Goal: Task Accomplishment & Management: Complete application form

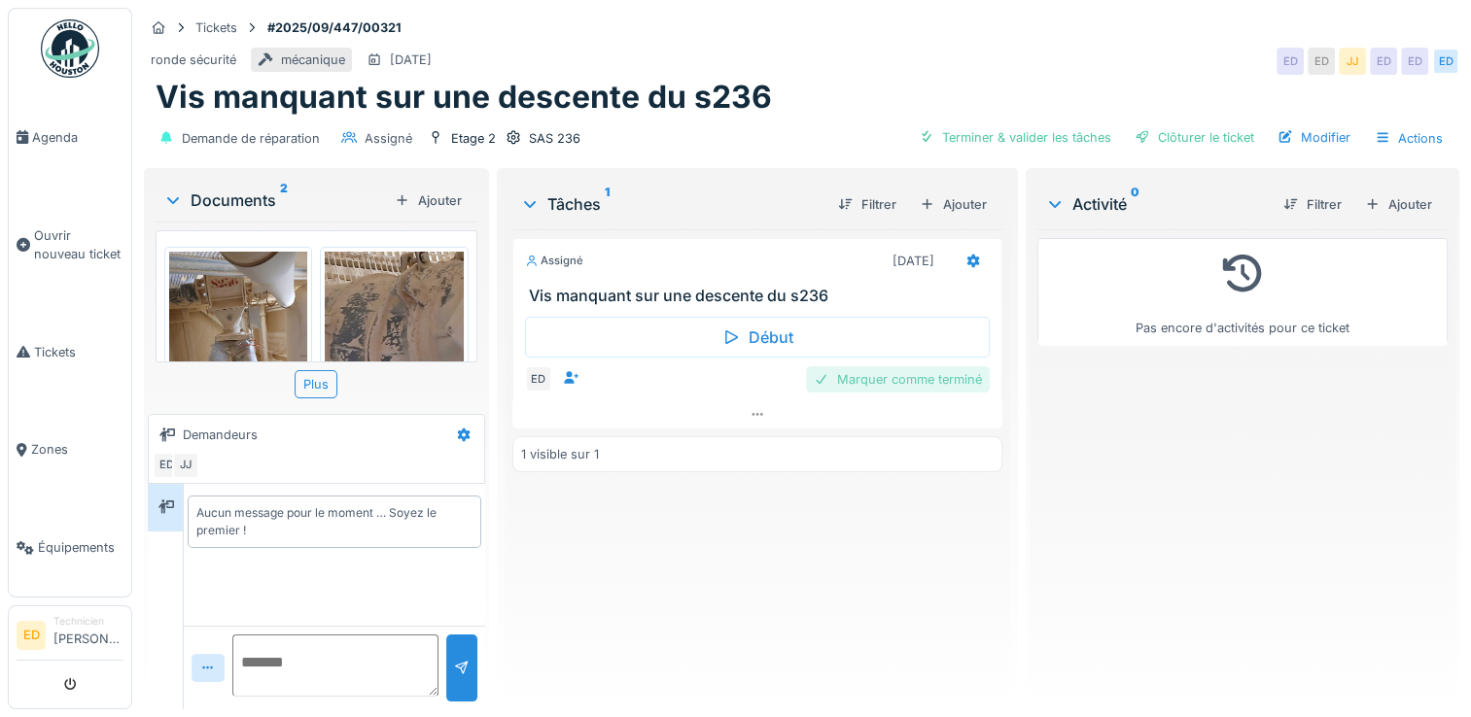
click at [929, 384] on div "Marquer comme terminé" at bounding box center [898, 380] width 184 height 26
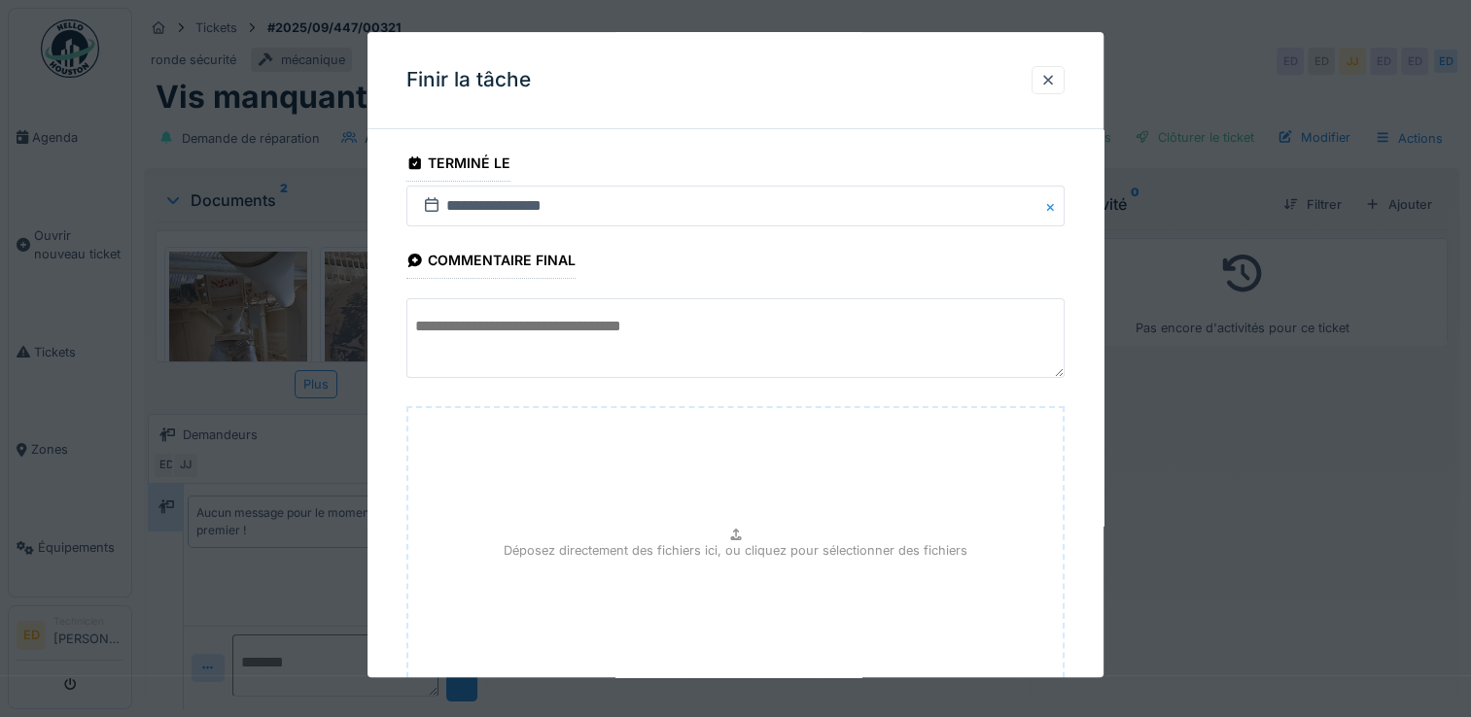
click at [781, 354] on textarea at bounding box center [735, 338] width 658 height 80
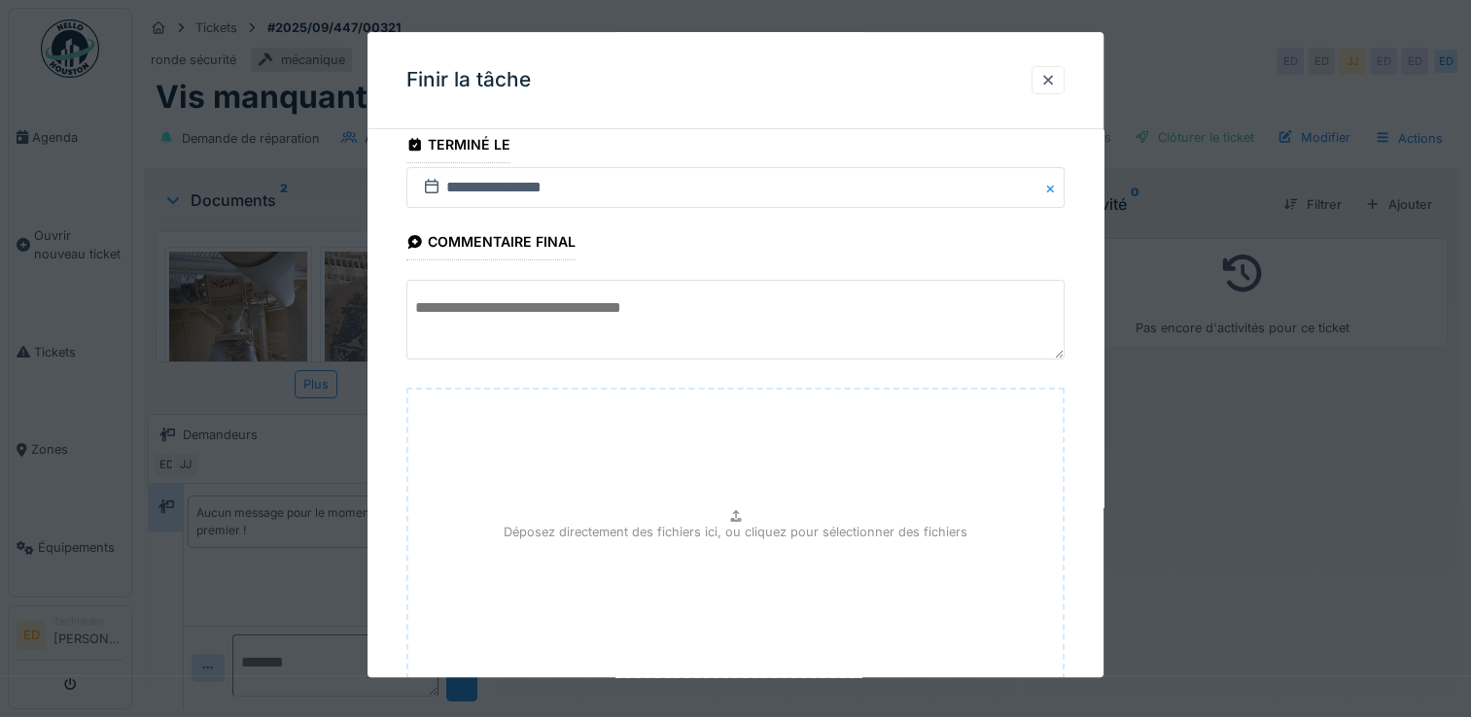
scroll to position [144, 0]
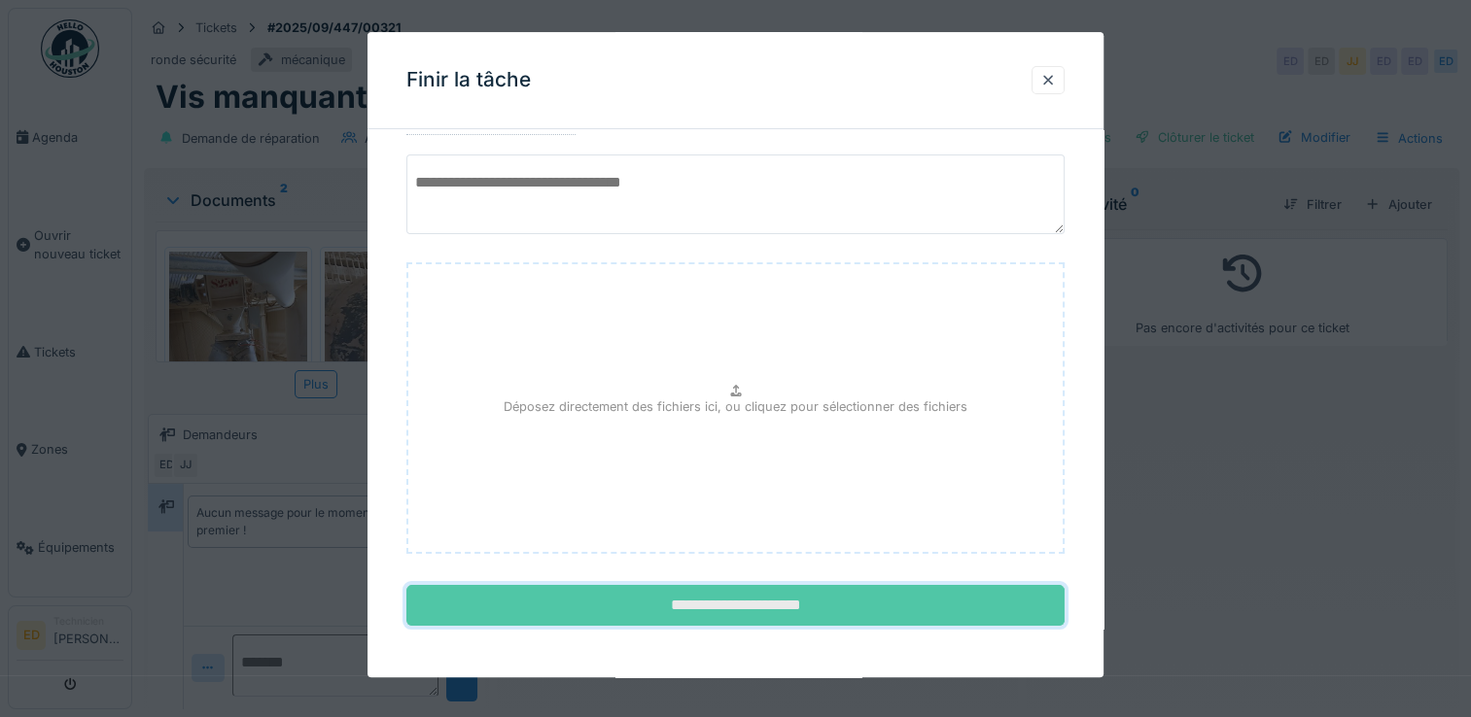
click at [777, 595] on input "**********" at bounding box center [735, 606] width 658 height 41
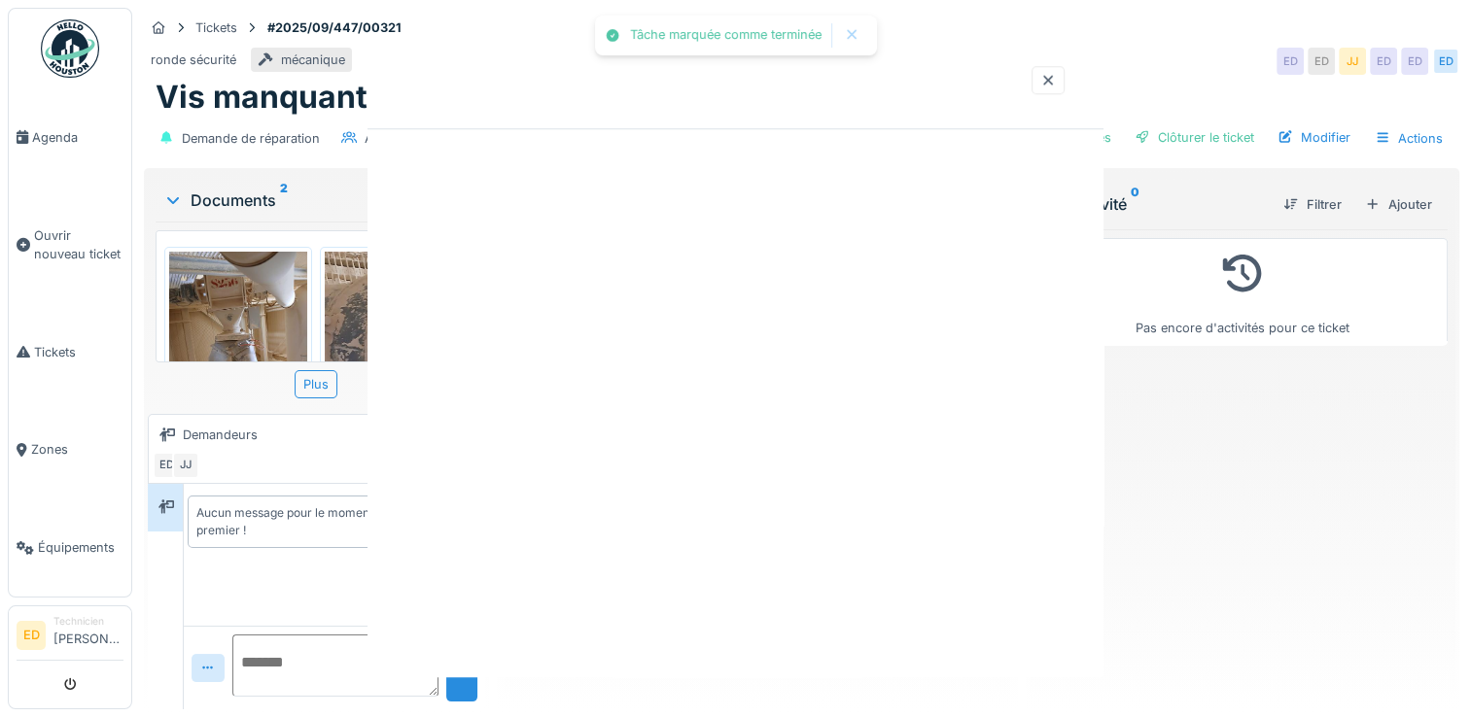
scroll to position [0, 0]
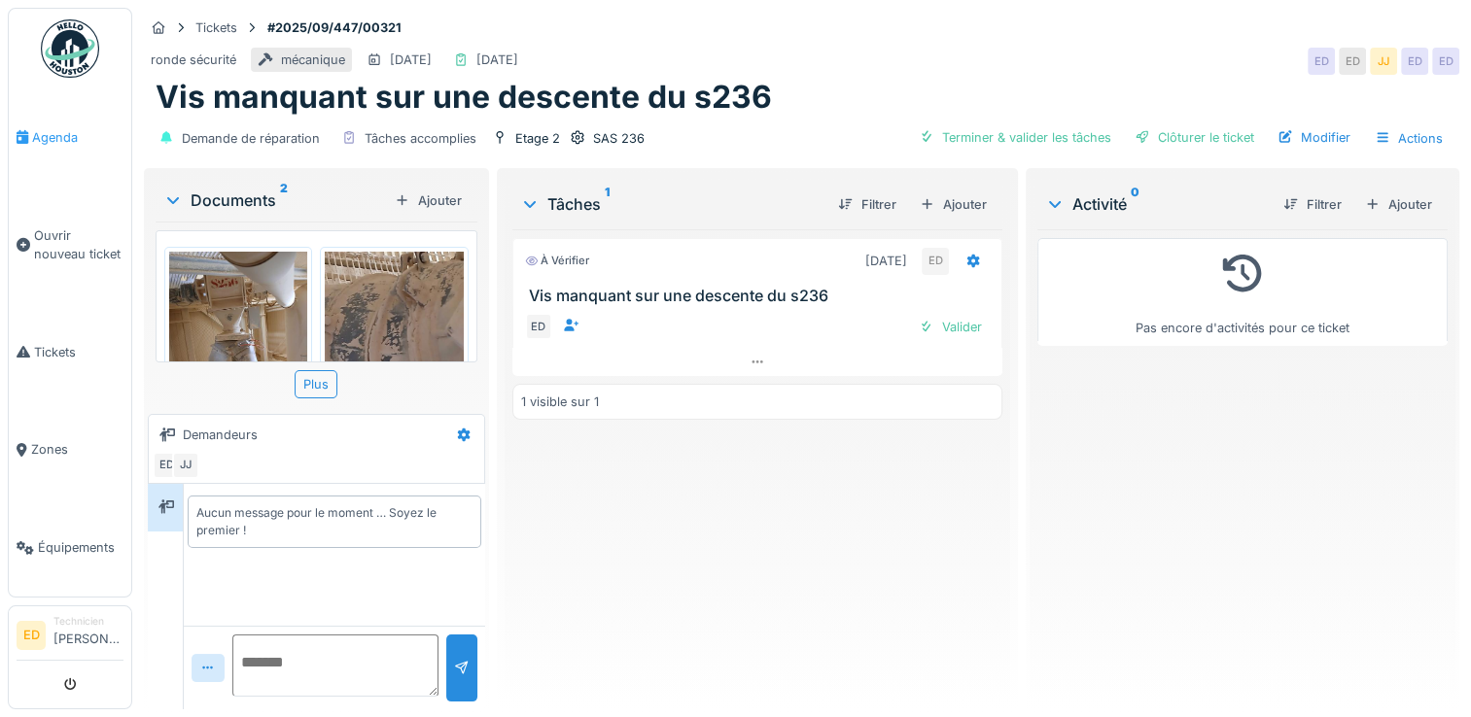
click at [43, 148] on link "Agenda" at bounding box center [70, 137] width 122 height 98
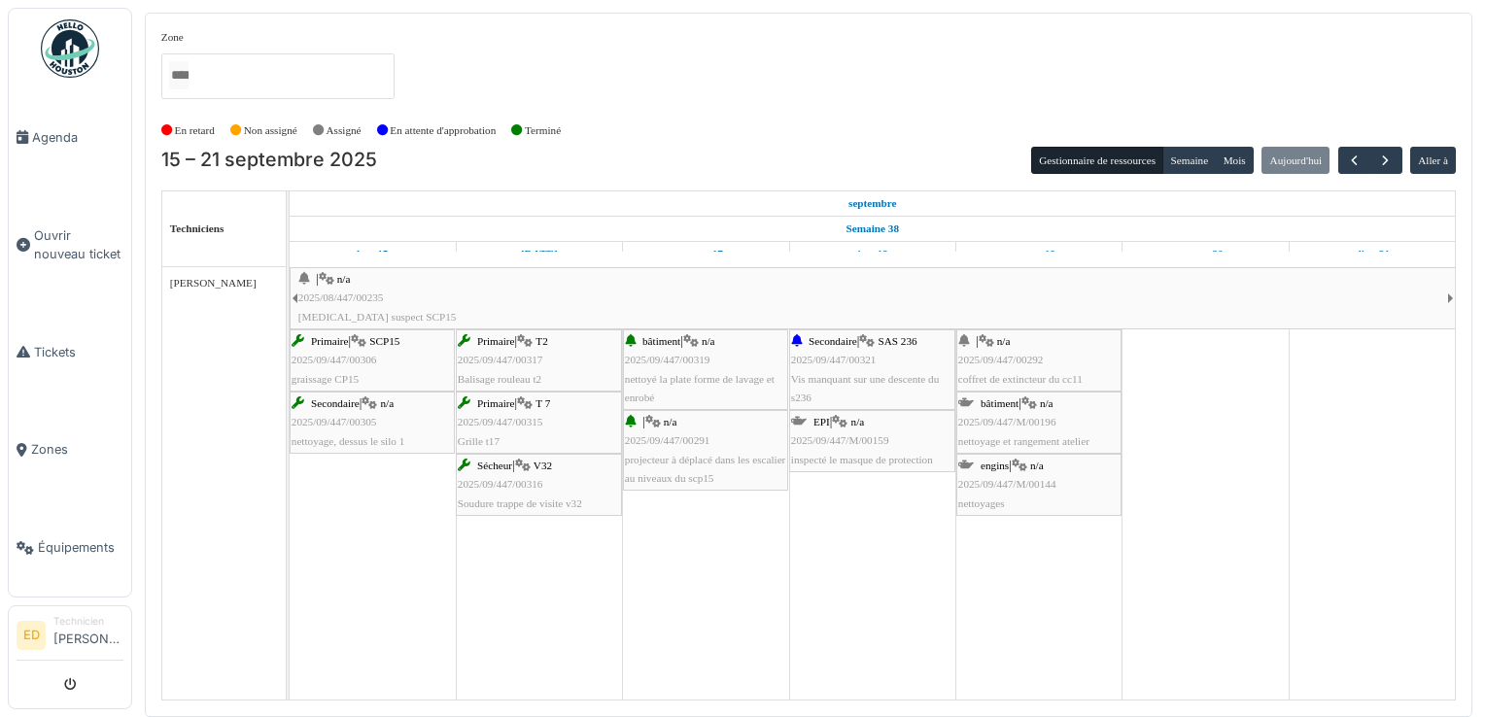
click at [890, 357] on div "Secondaire | SAS 236 2025/09/447/00321 Vis manquant sur une descente du s236" at bounding box center [872, 369] width 162 height 75
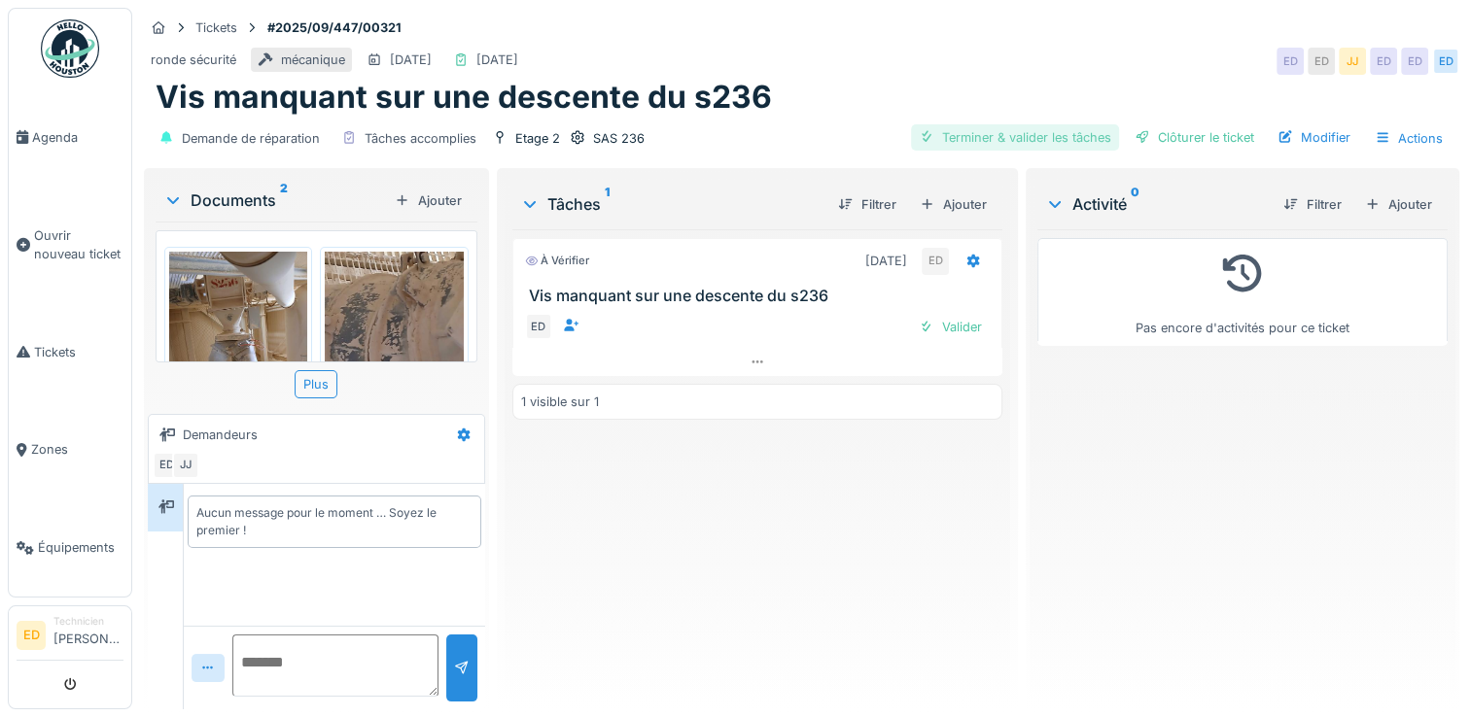
click at [989, 130] on div "Terminer & valider les tâches" at bounding box center [1015, 137] width 208 height 26
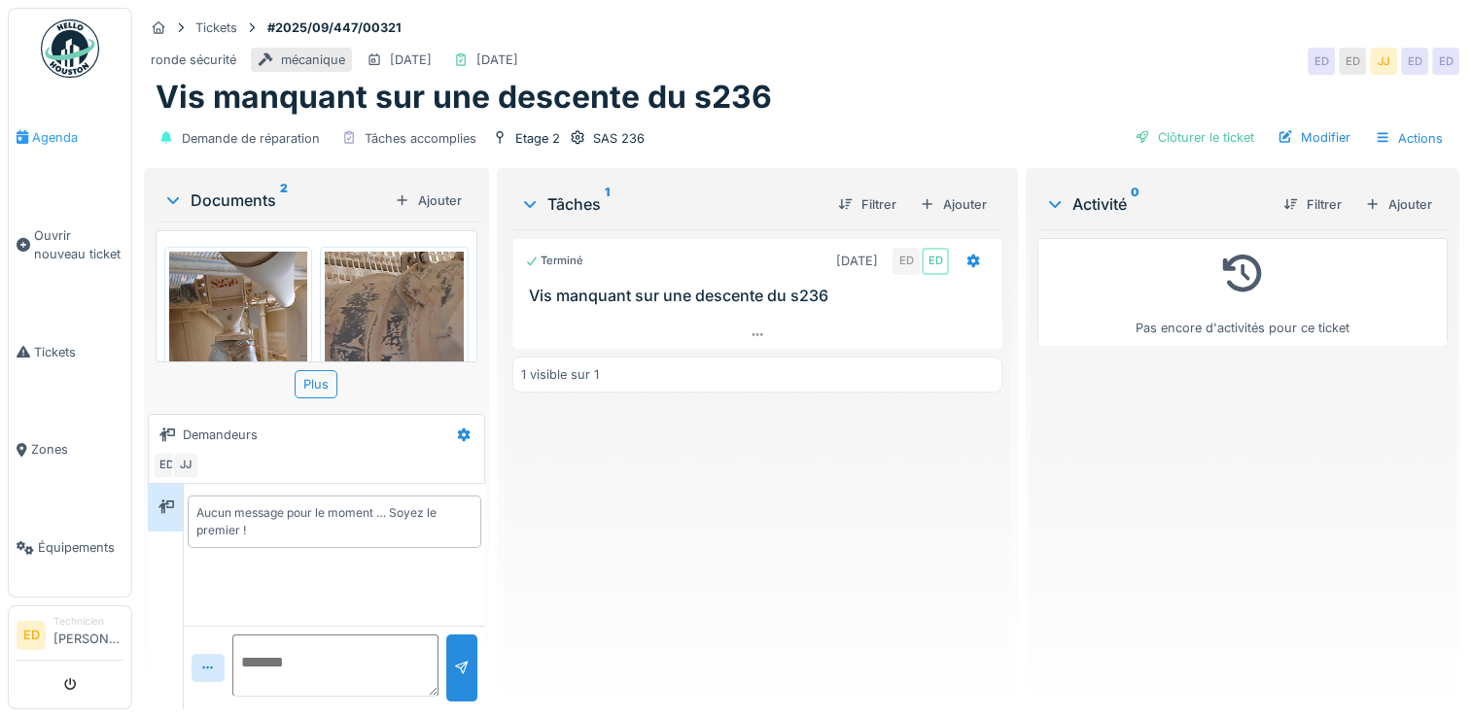
click at [19, 130] on icon at bounding box center [23, 137] width 12 height 14
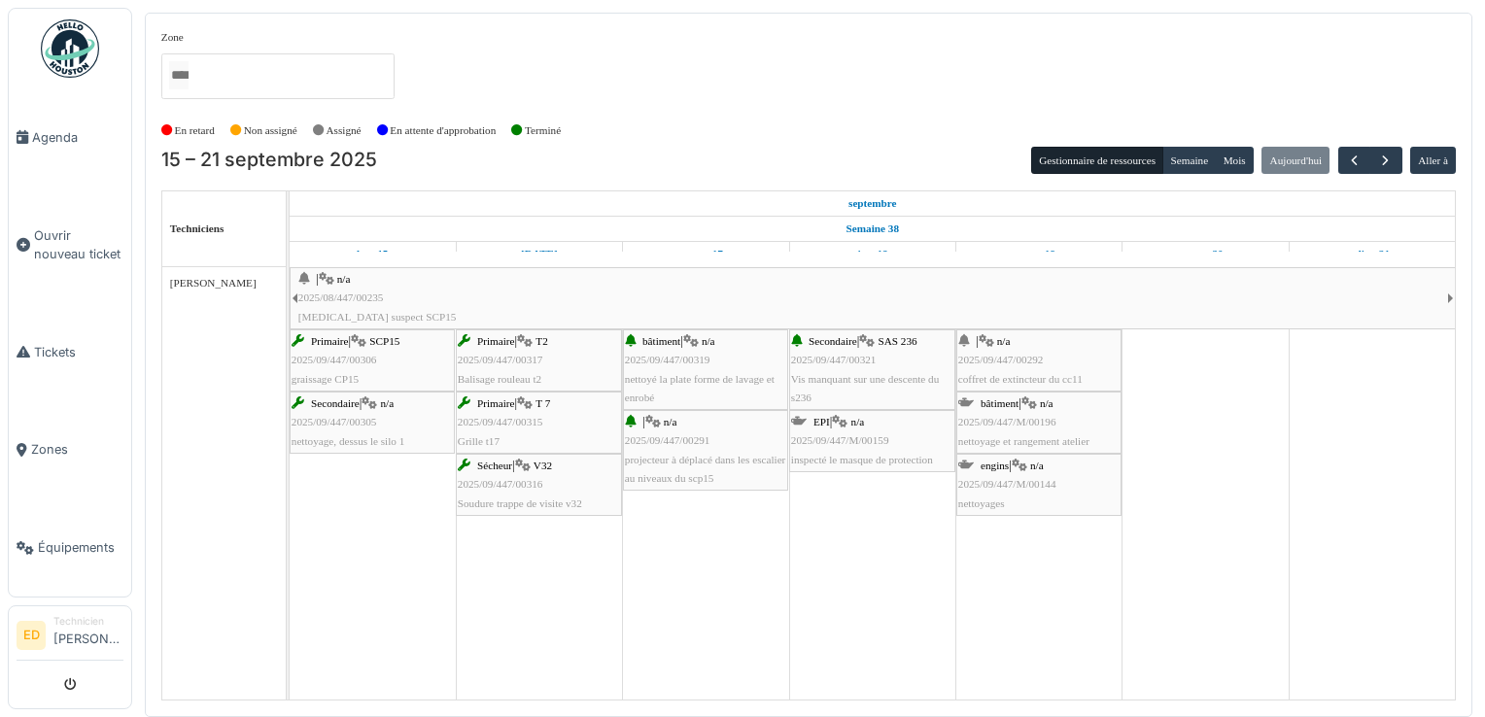
click at [1065, 360] on div "| n/a 2025/09/447/00292 coffret de extincteur du cc11" at bounding box center [1039, 360] width 161 height 56
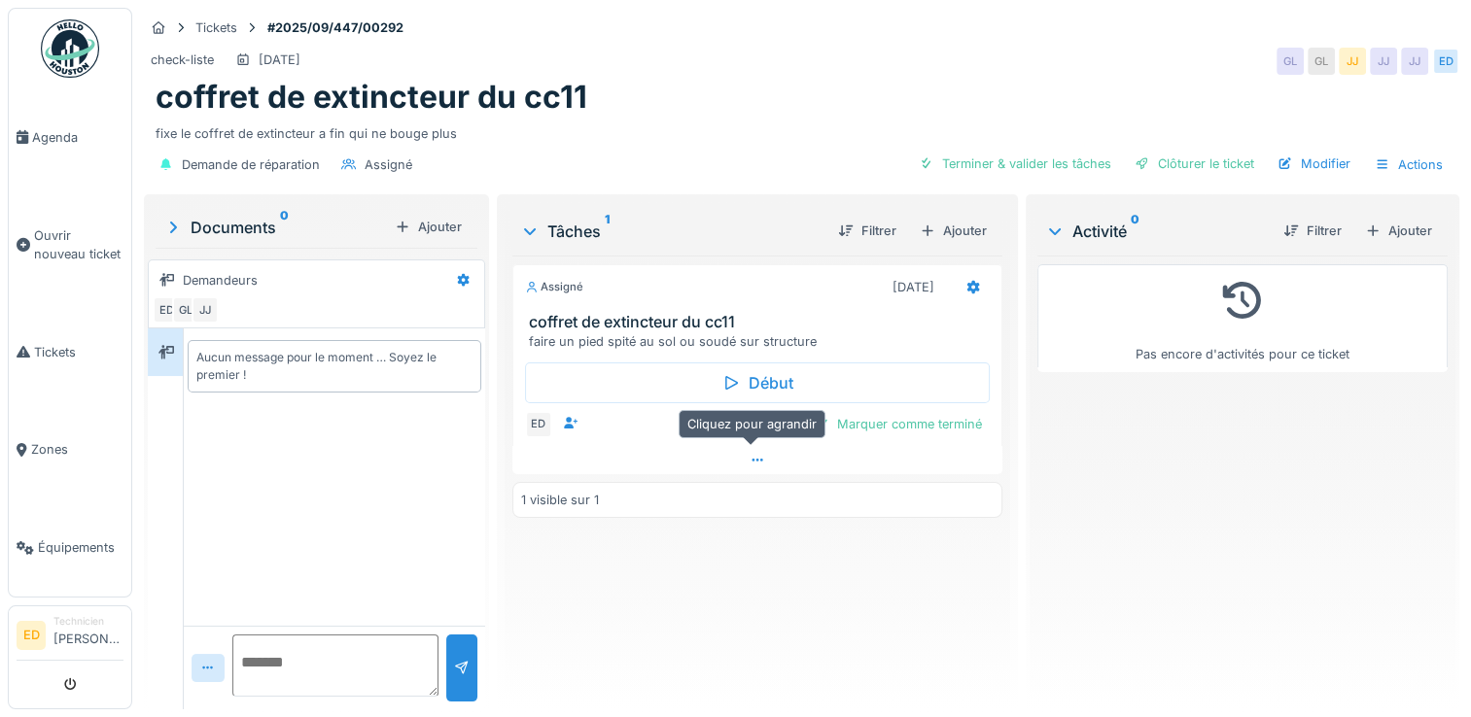
click at [754, 450] on div at bounding box center [757, 460] width 490 height 28
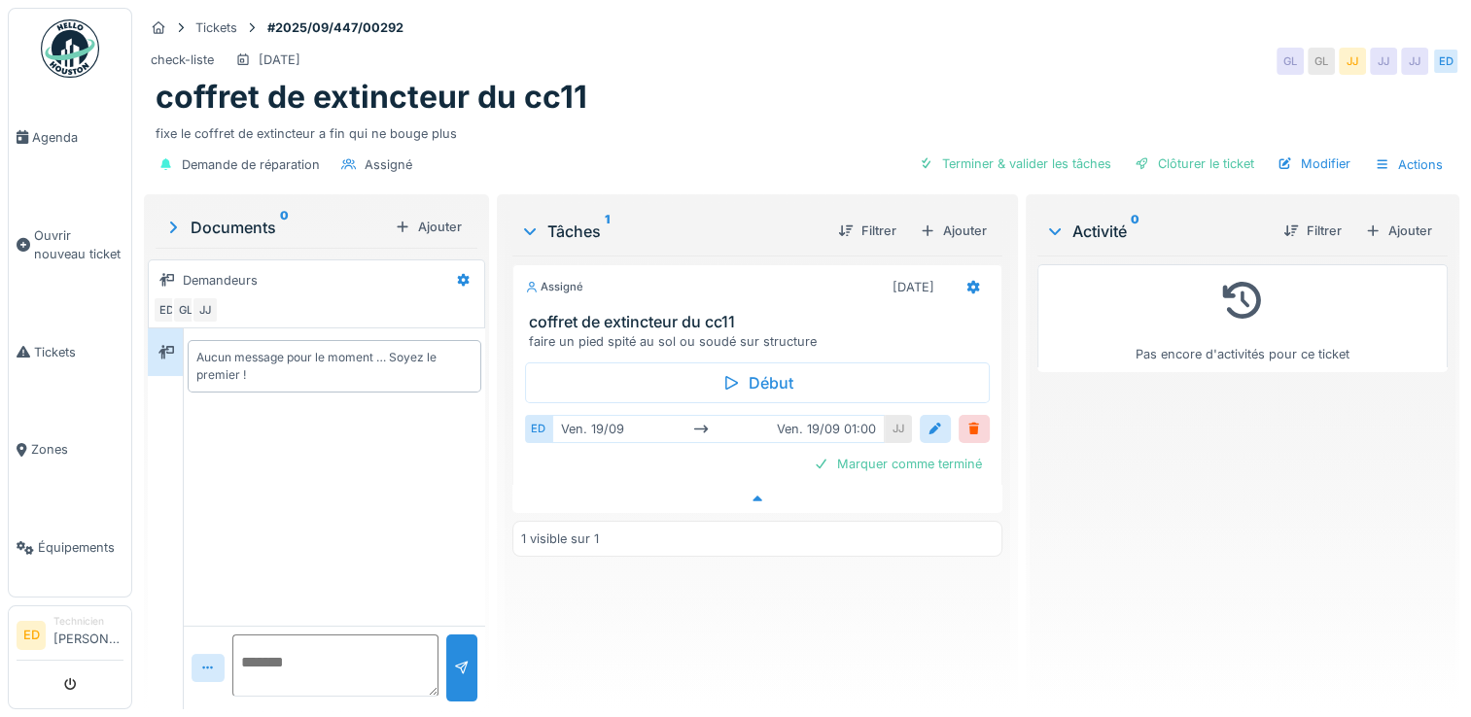
scroll to position [15, 0]
click at [425, 214] on div "Ajouter" at bounding box center [428, 227] width 83 height 26
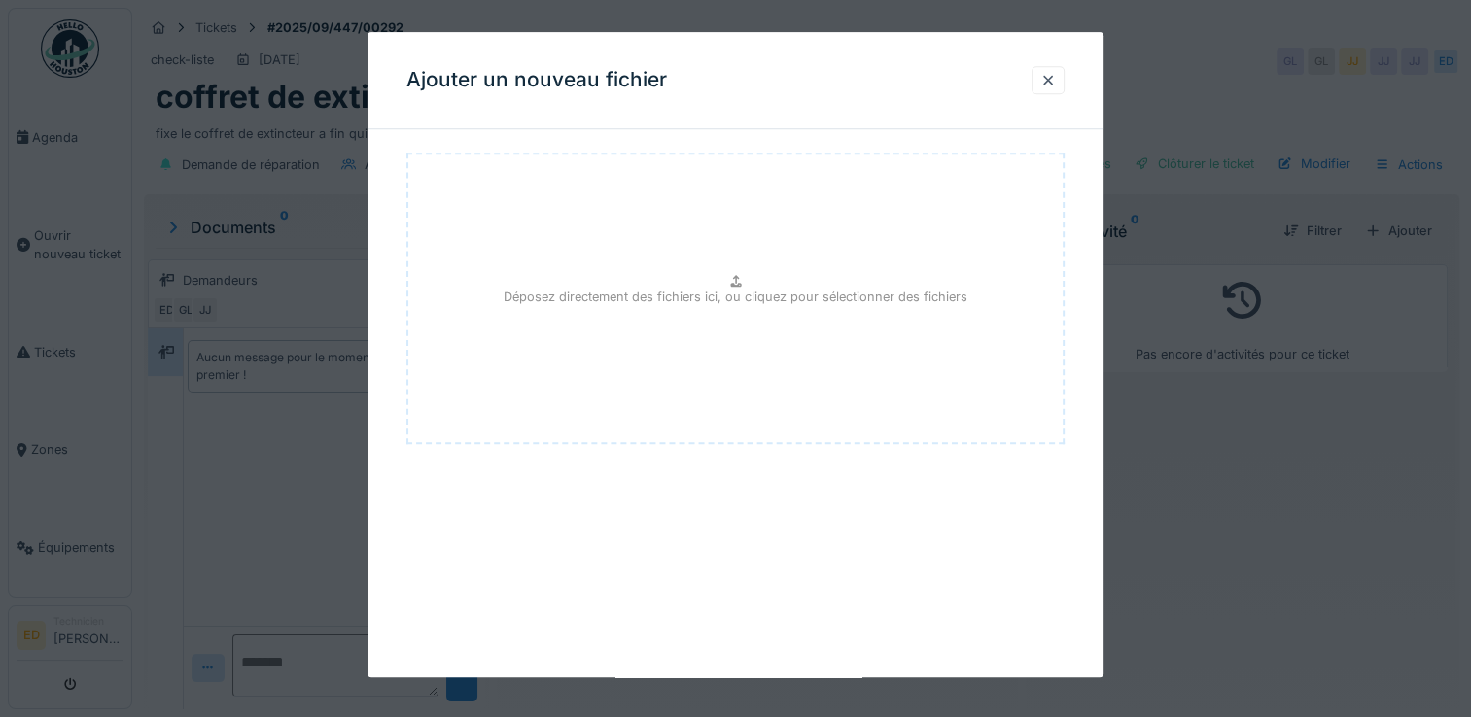
click at [604, 222] on div "Déposez directement des fichiers ici, ou cliquez pour sélectionner des fichiers" at bounding box center [735, 299] width 658 height 292
type input "**********"
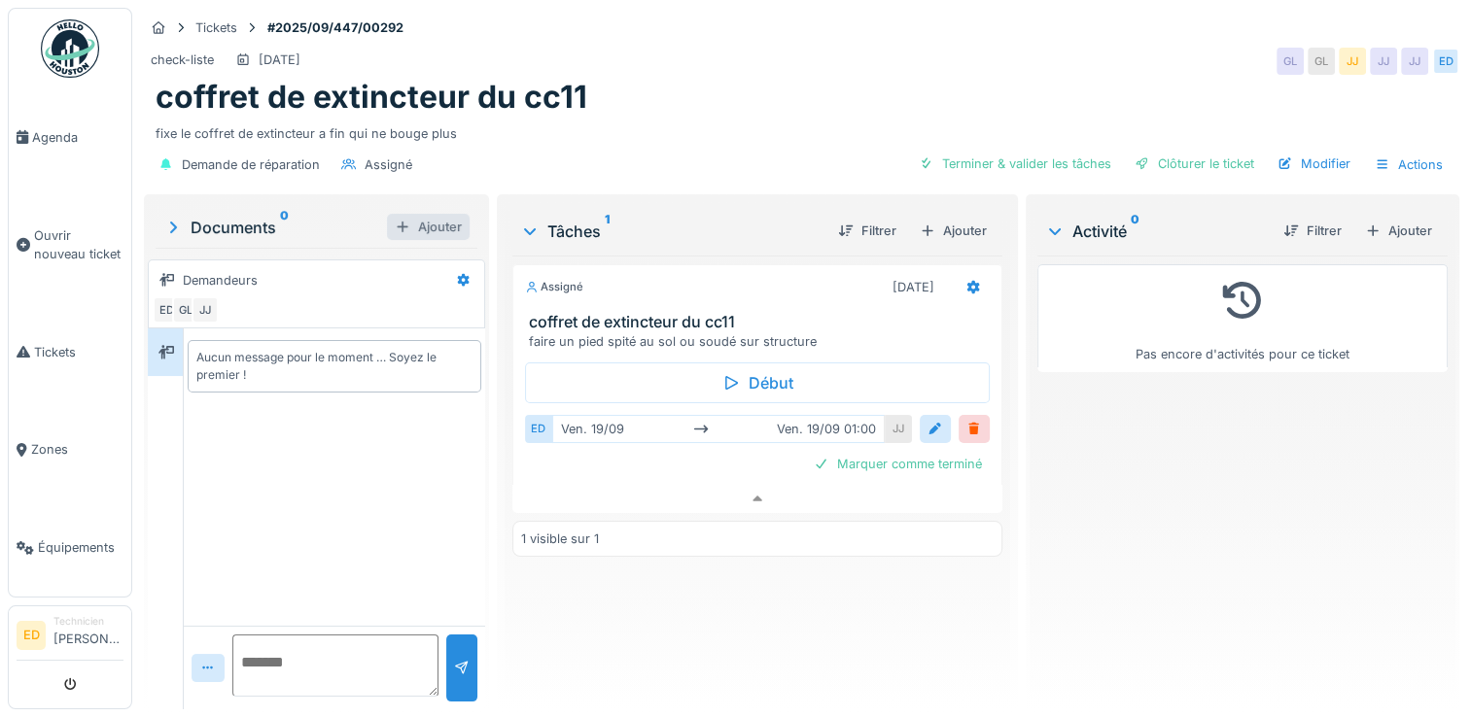
click at [428, 214] on div "Ajouter" at bounding box center [428, 227] width 83 height 26
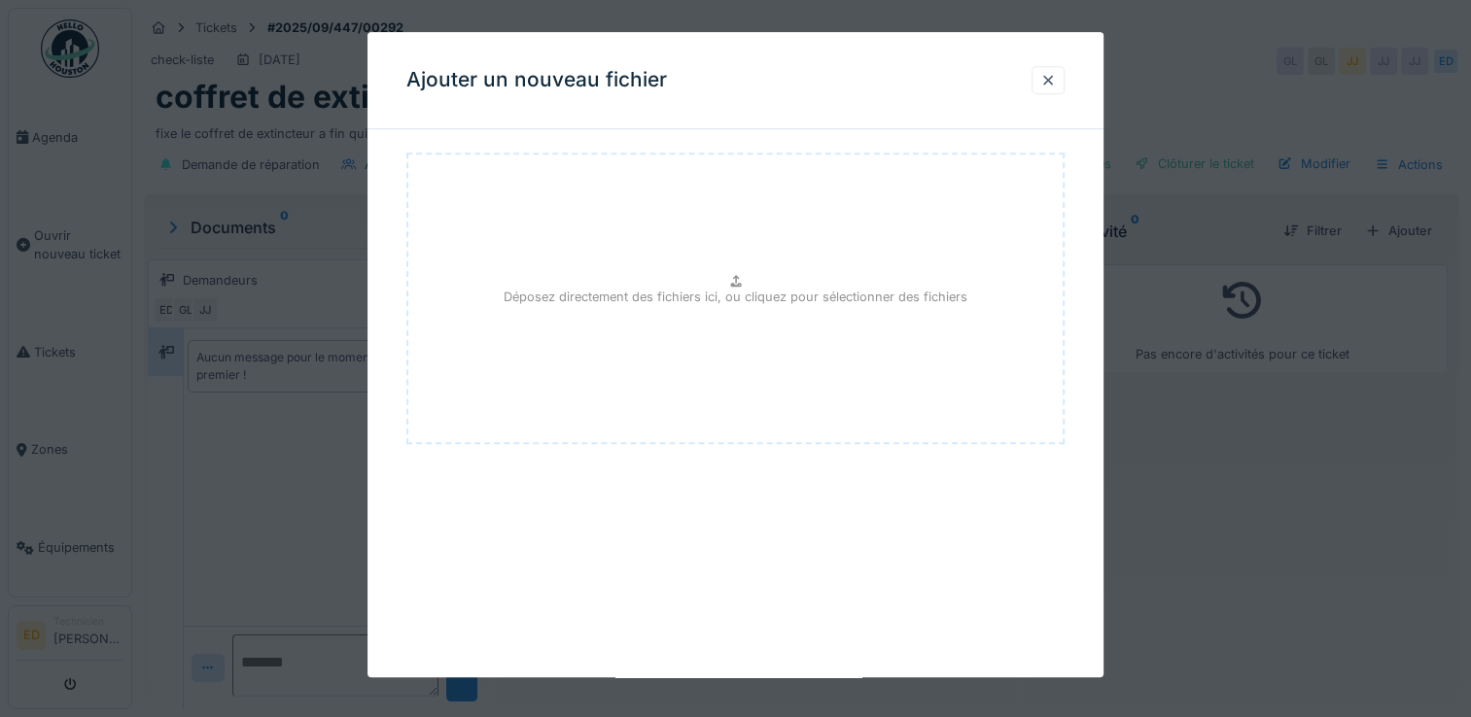
click at [261, 379] on div at bounding box center [735, 358] width 1471 height 717
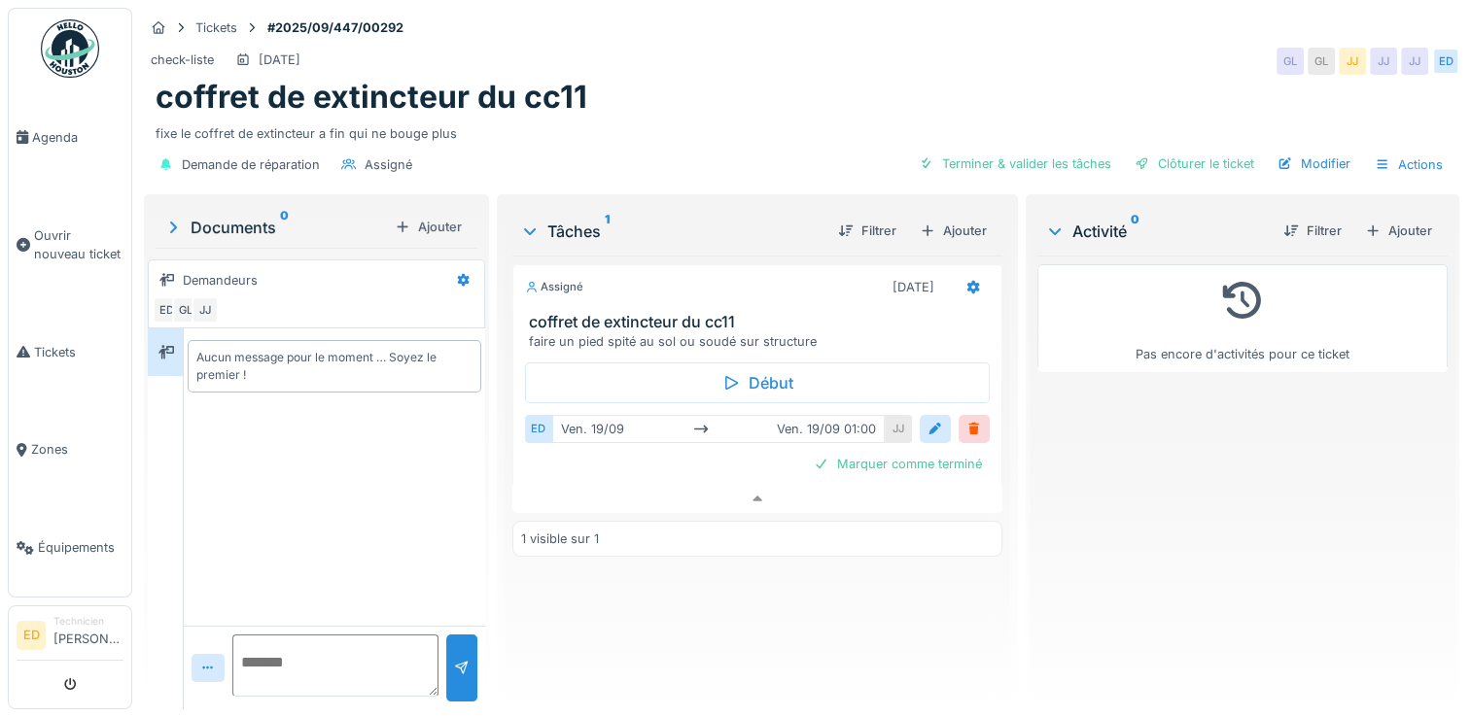
click at [283, 648] on textarea at bounding box center [335, 666] width 206 height 62
click at [197, 654] on div at bounding box center [208, 668] width 33 height 28
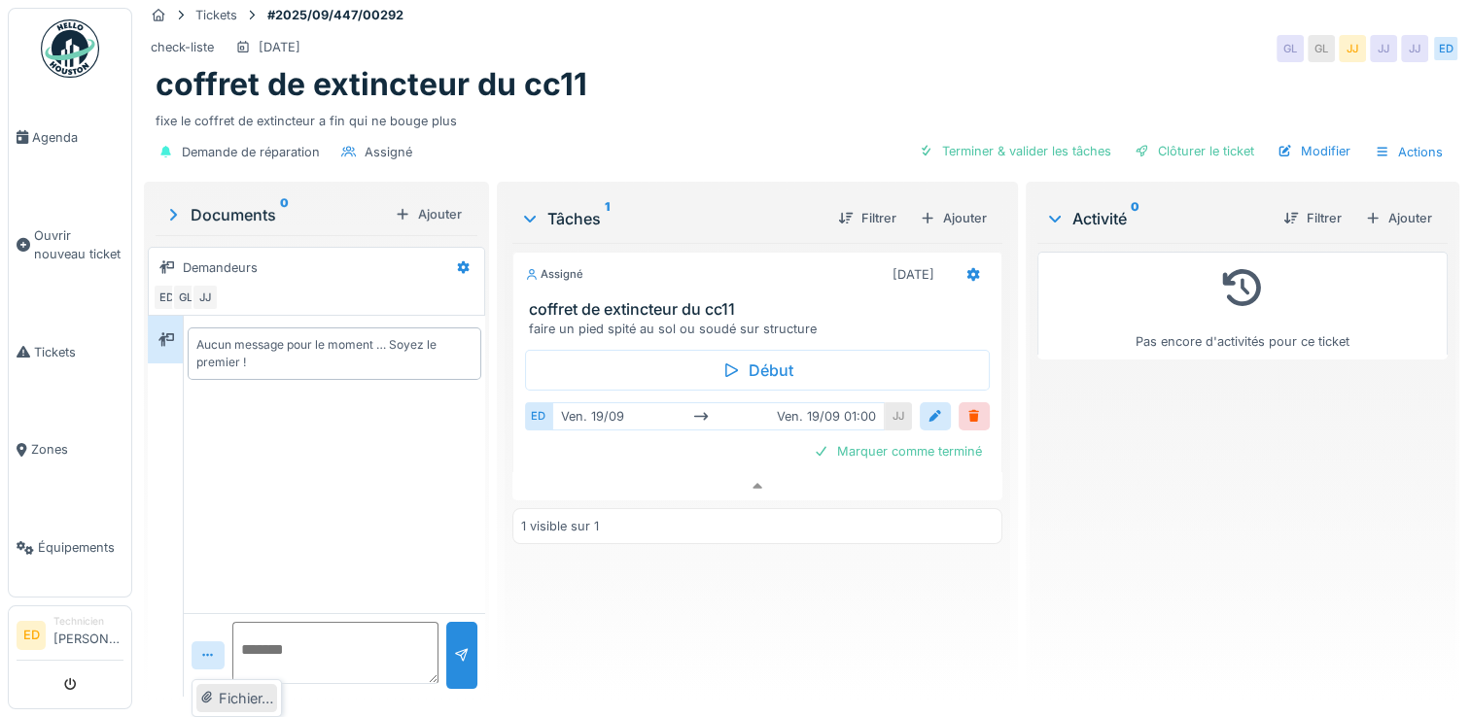
click at [237, 698] on div "Fichier…" at bounding box center [236, 698] width 81 height 29
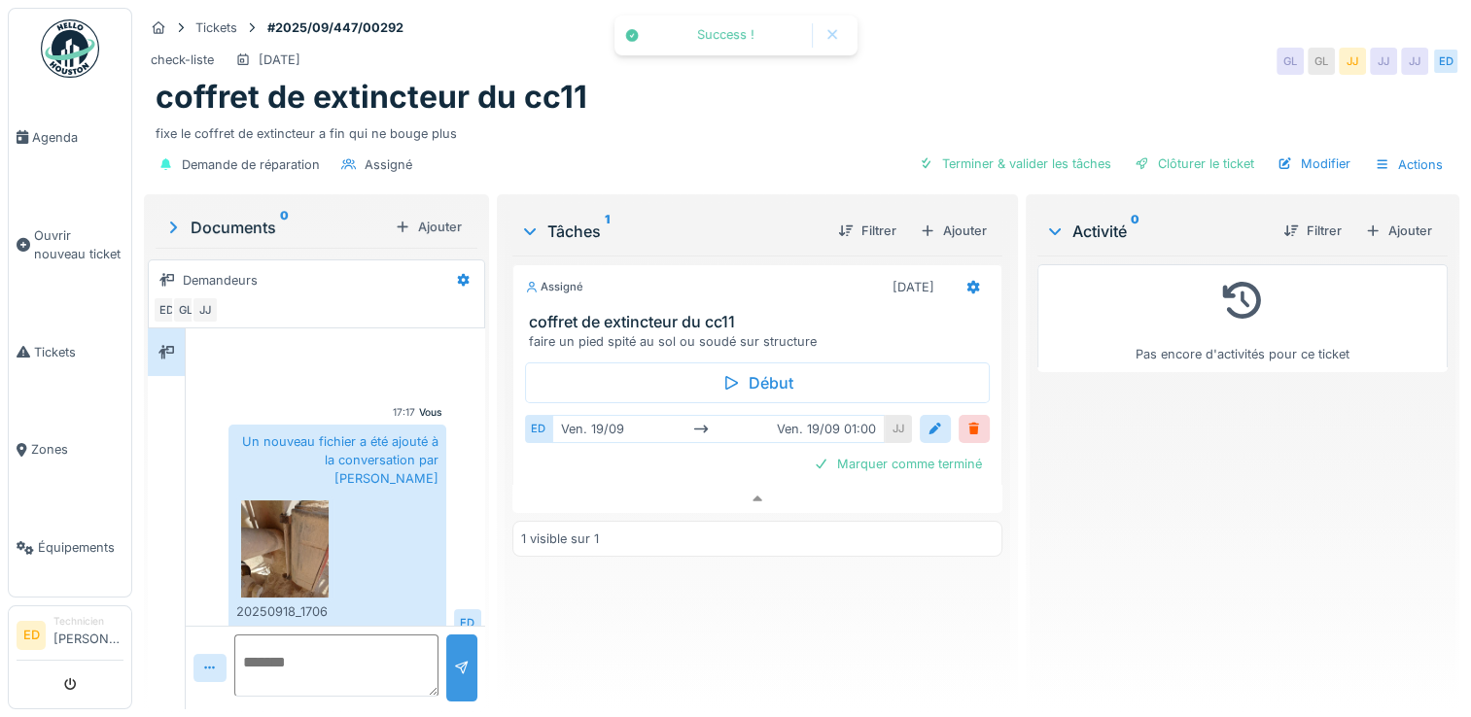
click at [451, 635] on div at bounding box center [461, 668] width 31 height 67
click at [945, 151] on div "Terminer & valider les tâches" at bounding box center [1015, 164] width 208 height 26
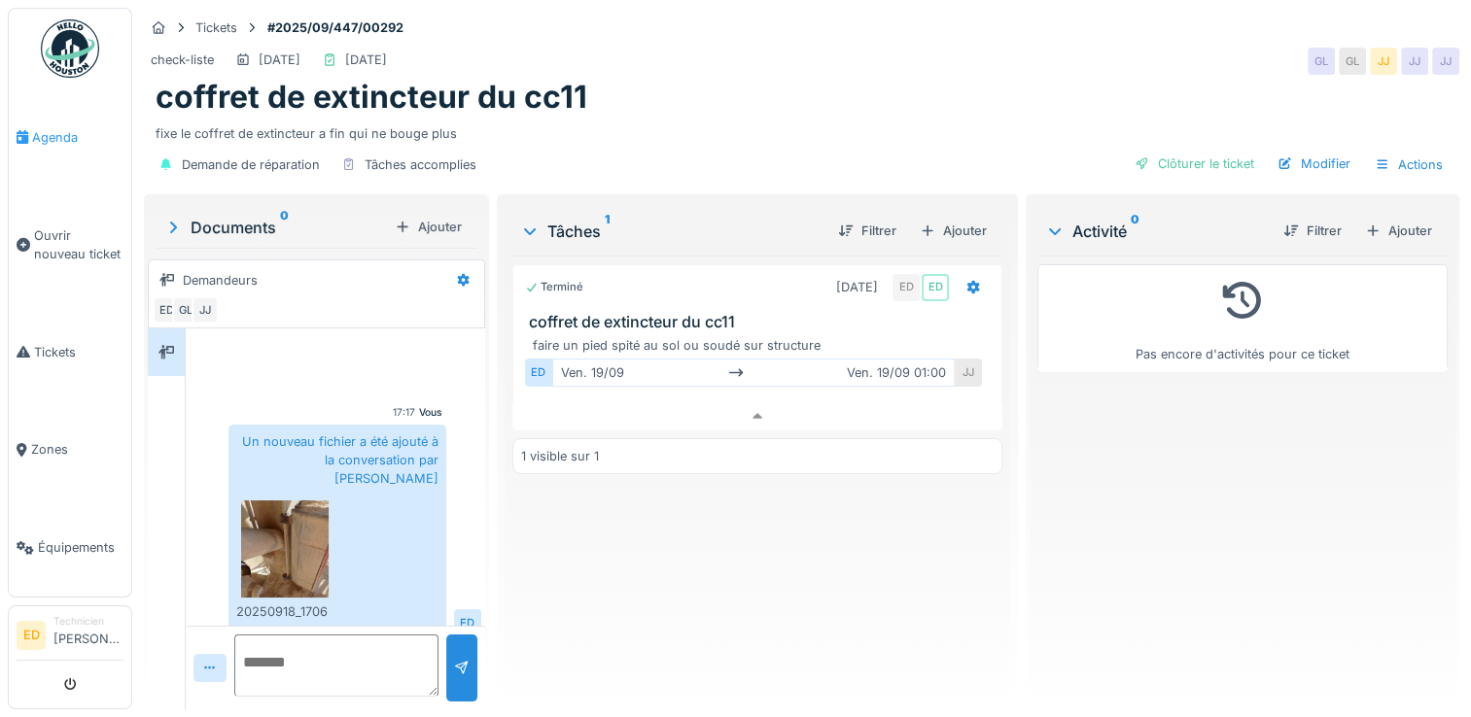
click at [83, 122] on link "Agenda" at bounding box center [70, 137] width 122 height 98
